Goal: Information Seeking & Learning: Learn about a topic

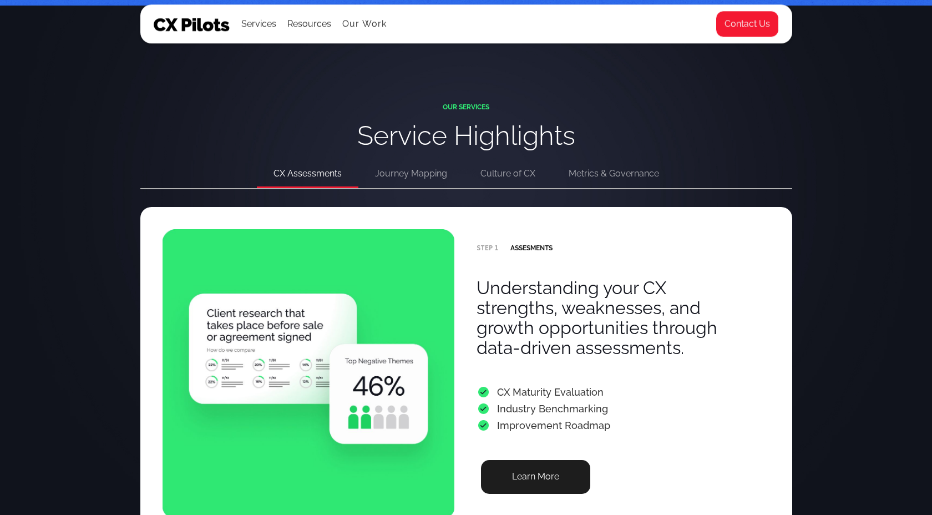
scroll to position [2118, 0]
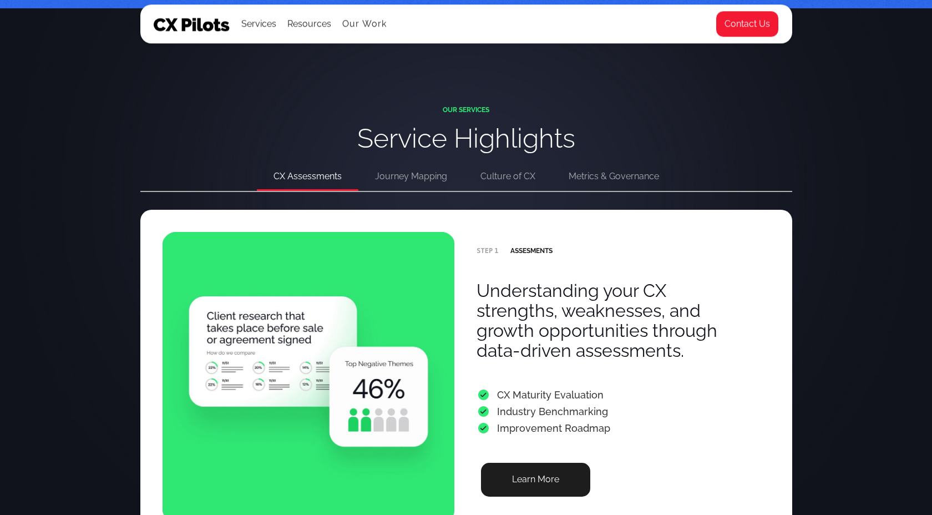
click at [409, 166] on link "Journey Mapping" at bounding box center [410, 177] width 105 height 27
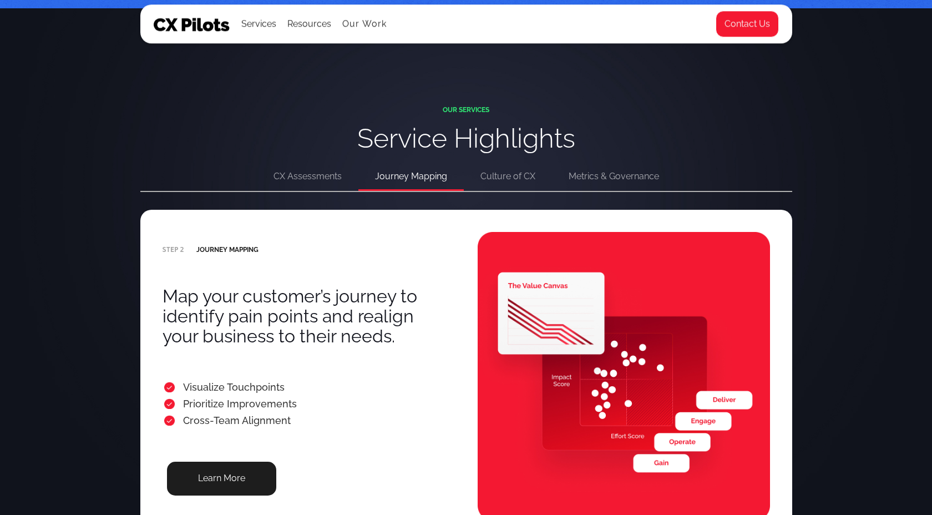
click at [510, 161] on div "OUR SERVICES Service Highlights" at bounding box center [465, 135] width 521 height 58
click at [505, 184] on div "Culture of CX" at bounding box center [507, 177] width 55 height 16
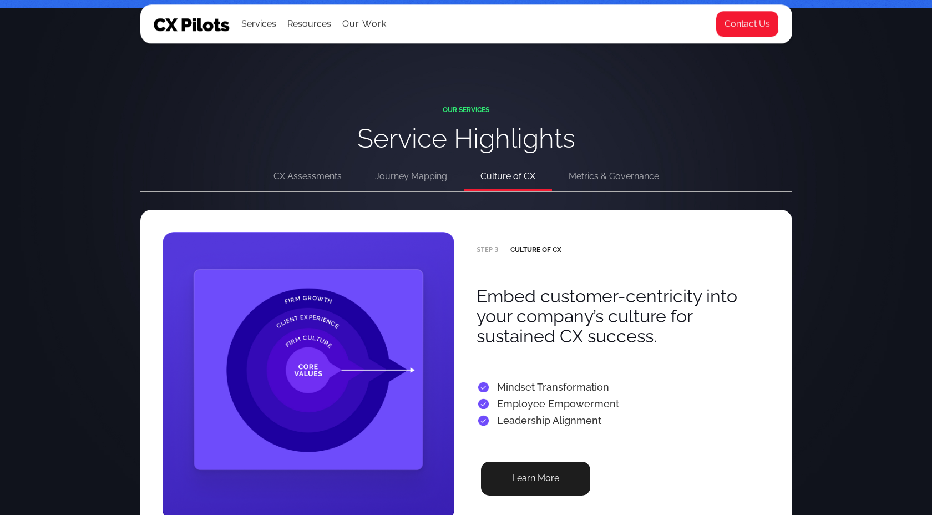
click at [510, 168] on link "Metrics & Governance" at bounding box center [614, 177] width 124 height 27
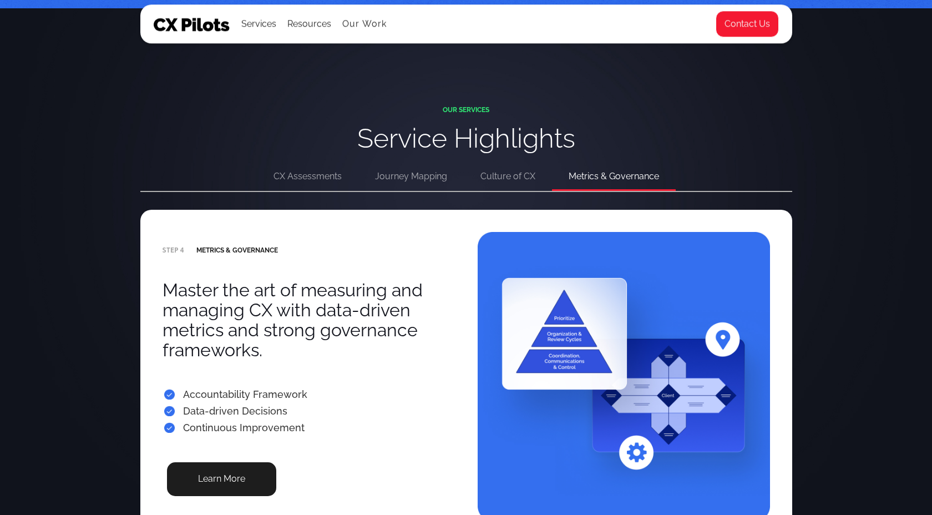
click at [311, 168] on link "CX Assessments" at bounding box center [308, 177] width 102 height 27
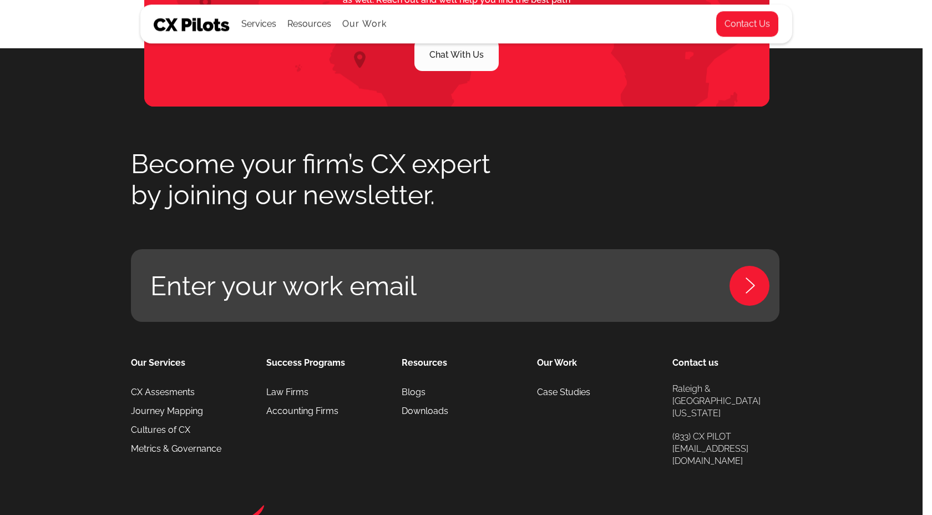
scroll to position [5211, 9]
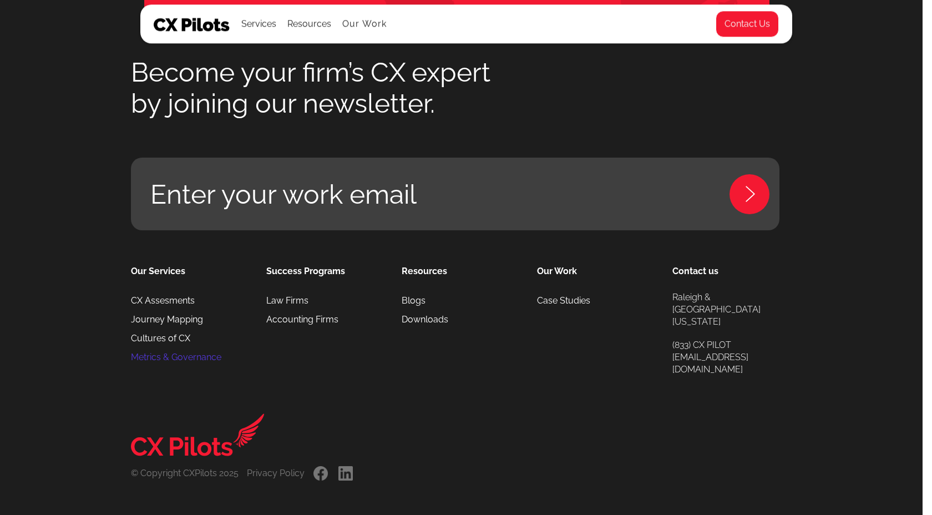
click at [156, 360] on link "Metrics & Governance" at bounding box center [176, 357] width 90 height 19
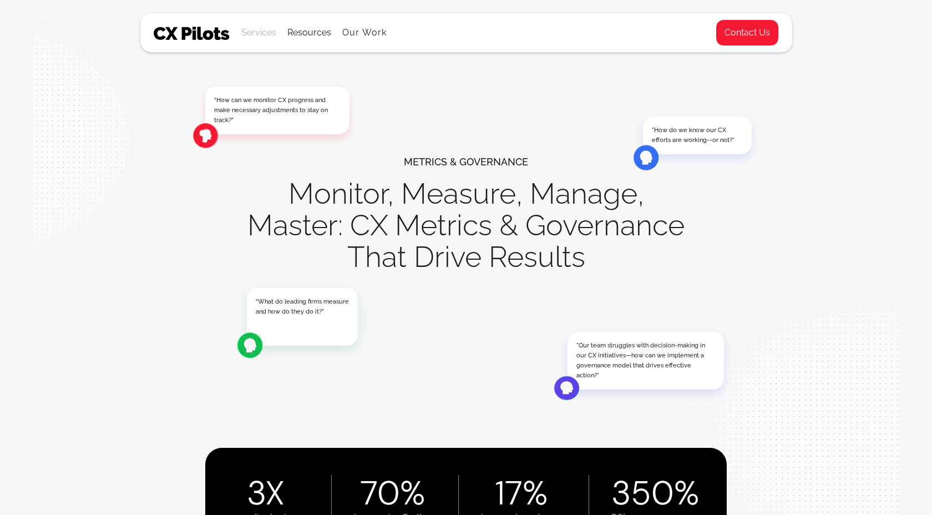
click at [256, 34] on div "Services" at bounding box center [258, 33] width 35 height 16
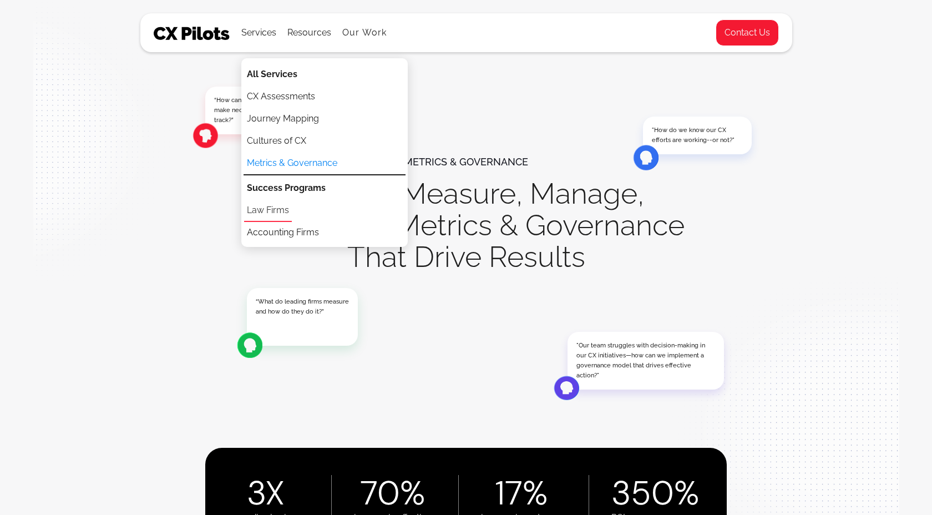
click at [271, 213] on link "Law Firms" at bounding box center [268, 211] width 48 height 22
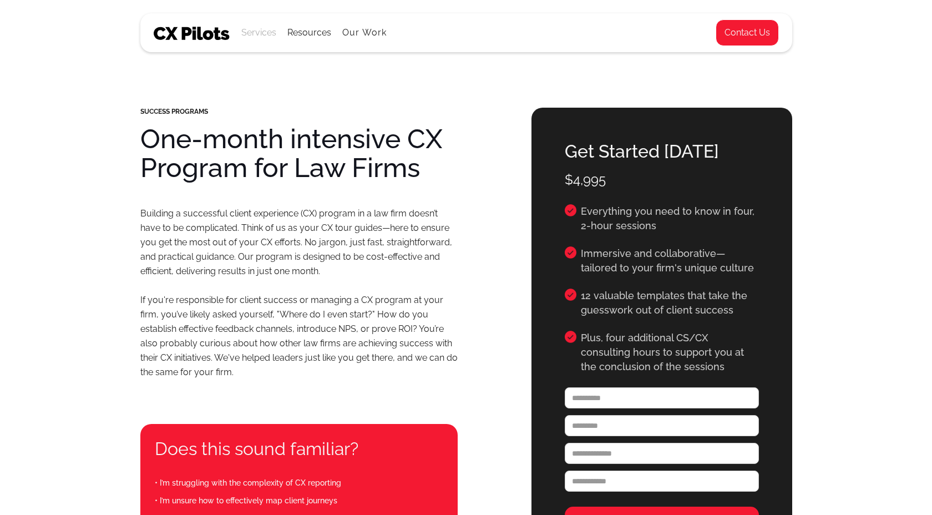
click at [251, 35] on div "Services" at bounding box center [258, 33] width 35 height 16
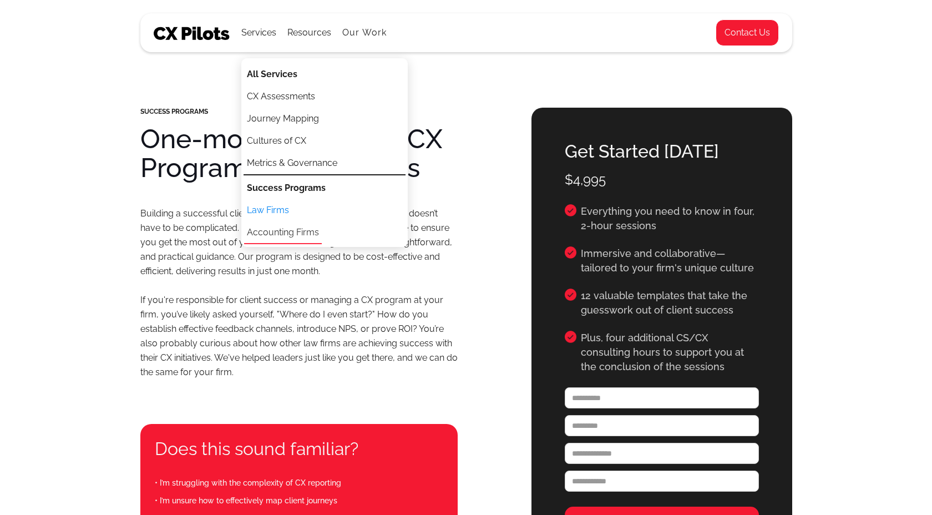
click at [293, 232] on link "Accounting Firms" at bounding box center [283, 233] width 78 height 22
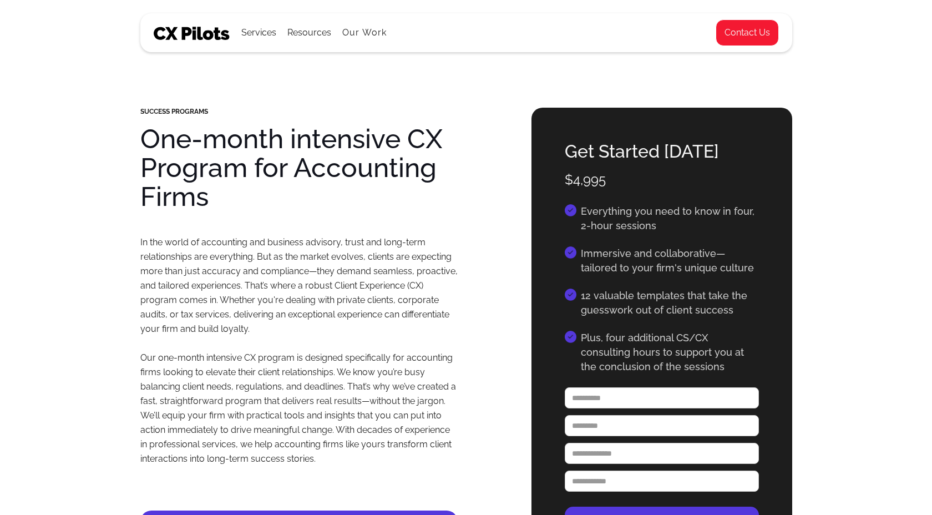
click at [163, 23] on div "Services All Services CX Assessments Journey Mapping Cultures of CX Metrics & G…" at bounding box center [434, 33] width 560 height 38
click at [163, 24] on div "Services All Services CX Assessments Journey Mapping Cultures of CX Metrics & G…" at bounding box center [434, 33] width 560 height 38
click at [337, 27] on ul "Services All Services CX Assessments Journey Mapping Cultures of CX Metrics & G…" at bounding box center [314, 33] width 146 height 38
click at [305, 36] on div "Resources" at bounding box center [309, 33] width 44 height 16
click at [363, 37] on link "Our Work" at bounding box center [364, 33] width 45 height 10
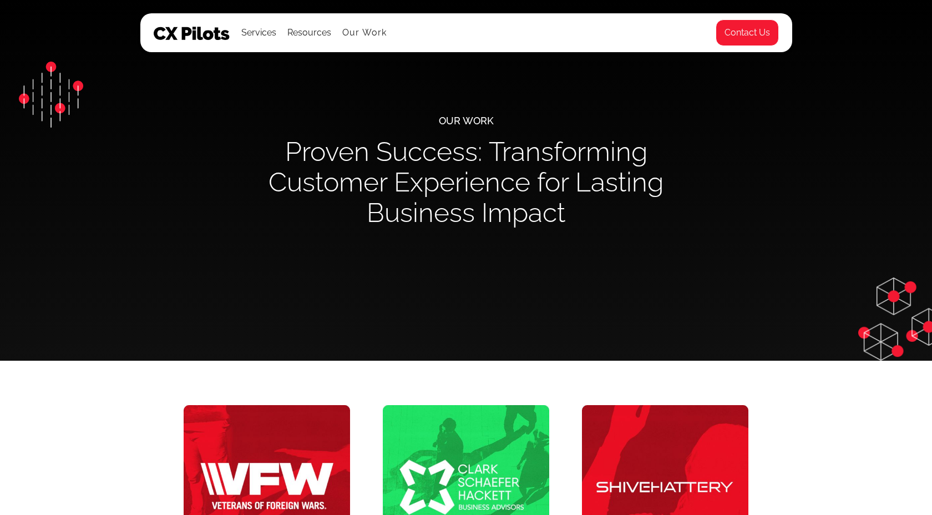
click at [177, 31] on img at bounding box center [192, 33] width 77 height 13
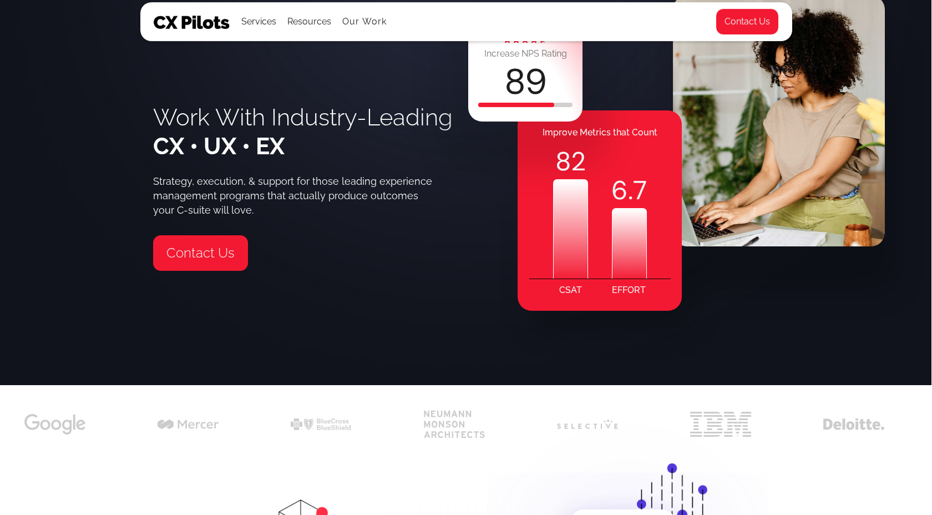
scroll to position [0, 1]
